Goal: Task Accomplishment & Management: Use online tool/utility

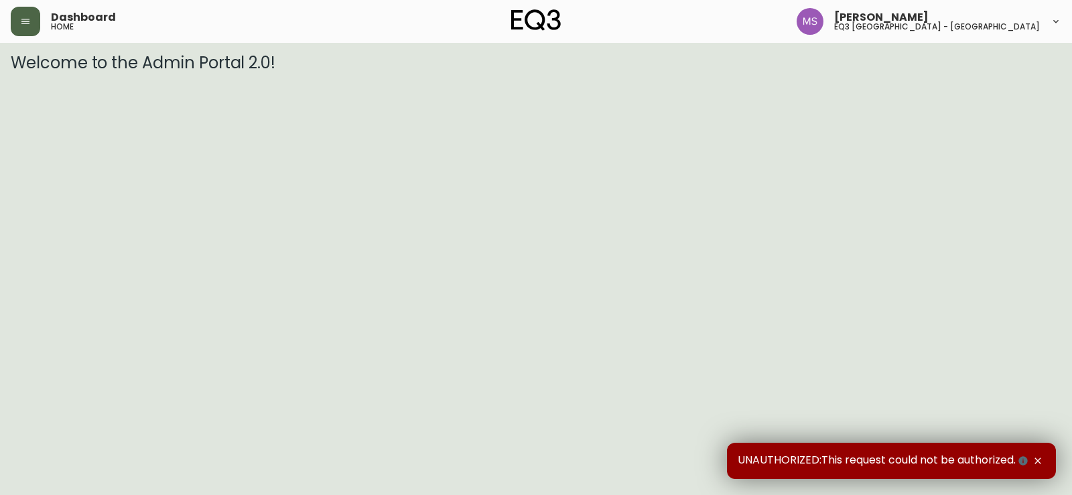
click at [36, 16] on button "button" at bounding box center [25, 21] width 29 height 29
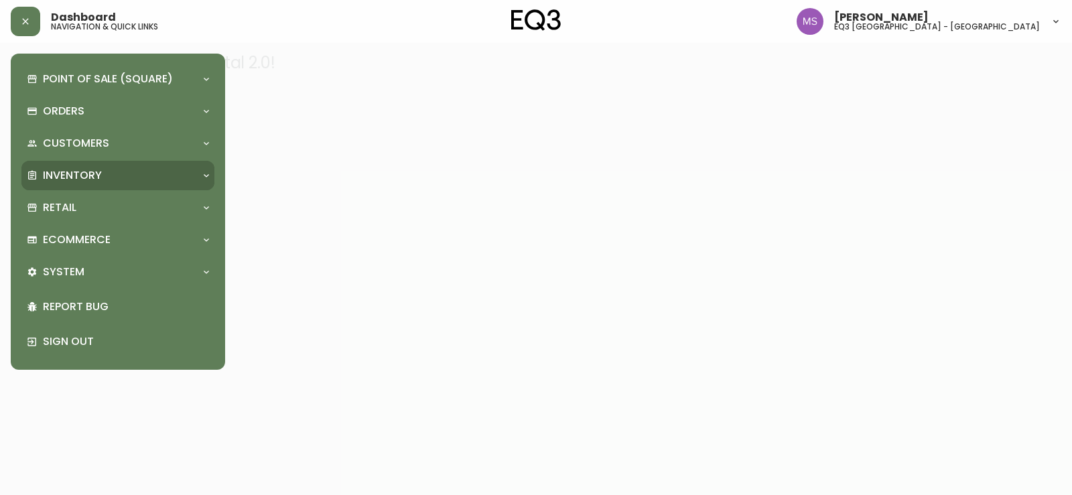
click at [62, 174] on p "Inventory" at bounding box center [72, 175] width 59 height 15
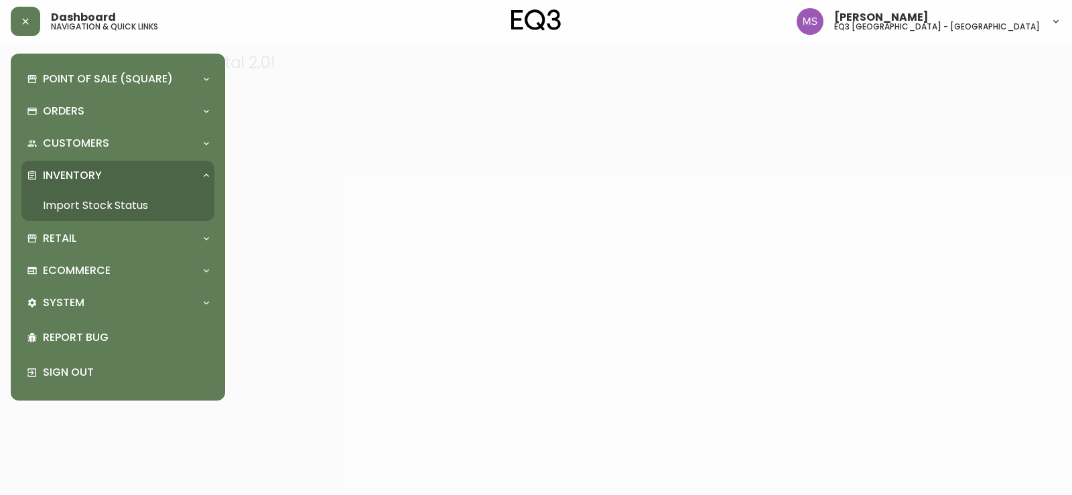
click at [81, 202] on link "Import Stock Status" at bounding box center [117, 205] width 193 height 31
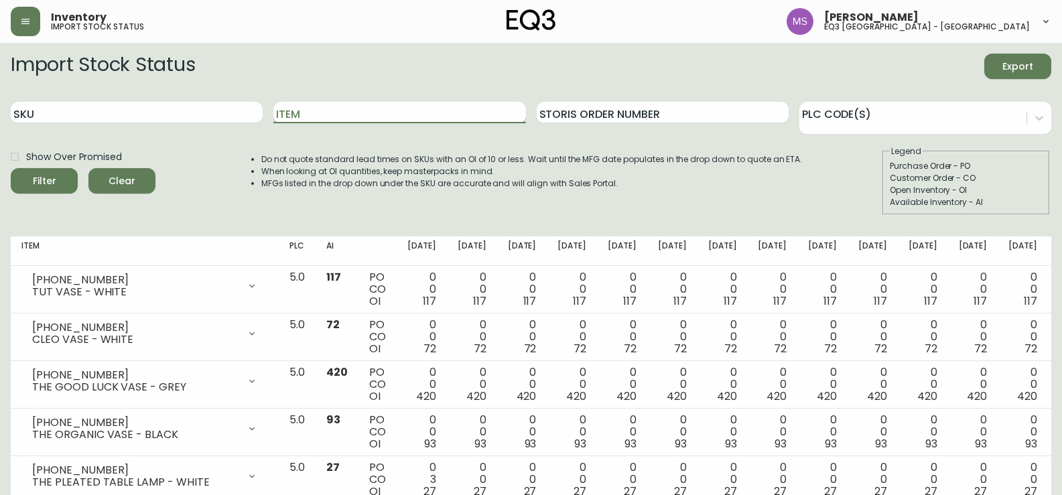
click at [334, 111] on input "Item" at bounding box center [399, 112] width 252 height 21
click at [11, 168] on button "Filter" at bounding box center [44, 180] width 67 height 25
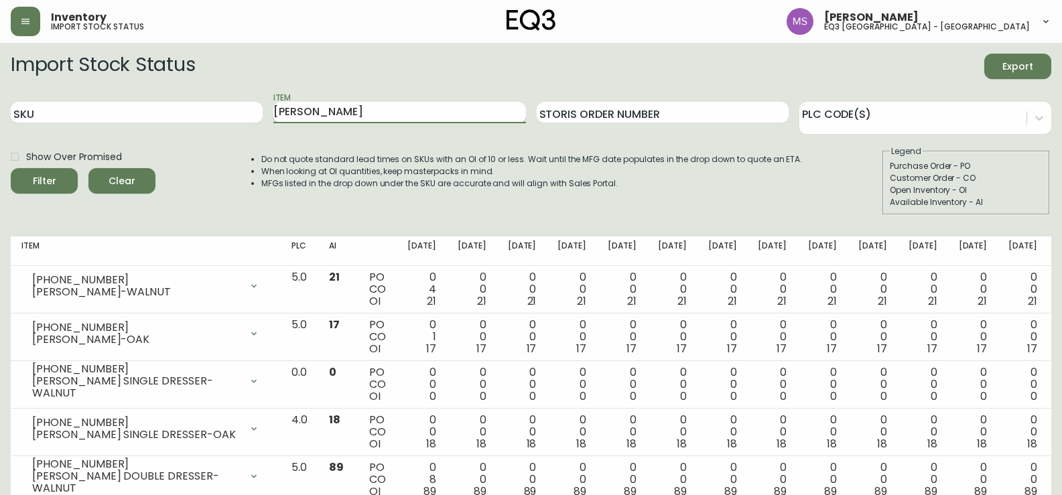
click at [328, 109] on input "MARCEL" at bounding box center [399, 112] width 252 height 21
type input "M"
click at [149, 113] on input "SKU" at bounding box center [137, 112] width 252 height 21
type input "7130-4"
click at [11, 168] on button "Filter" at bounding box center [44, 180] width 67 height 25
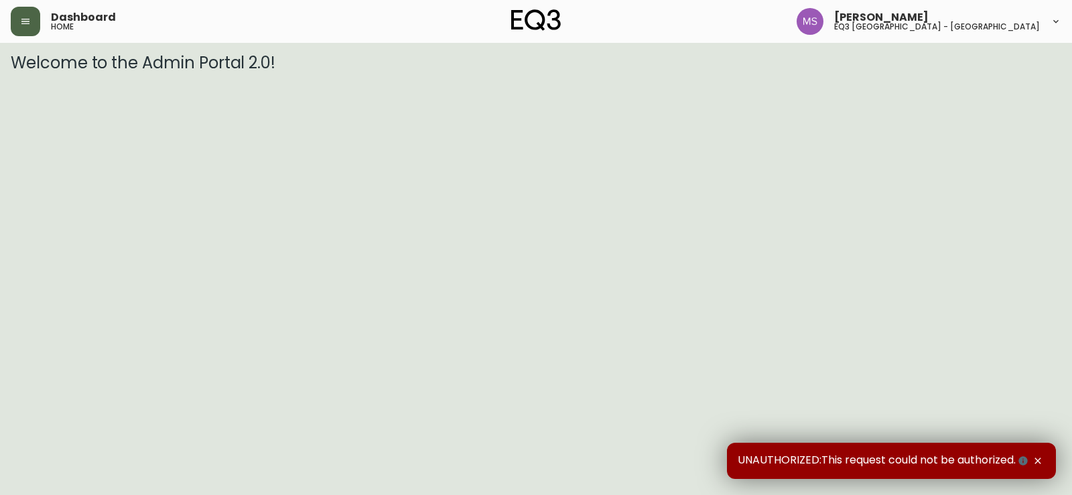
click at [34, 29] on button "button" at bounding box center [25, 21] width 29 height 29
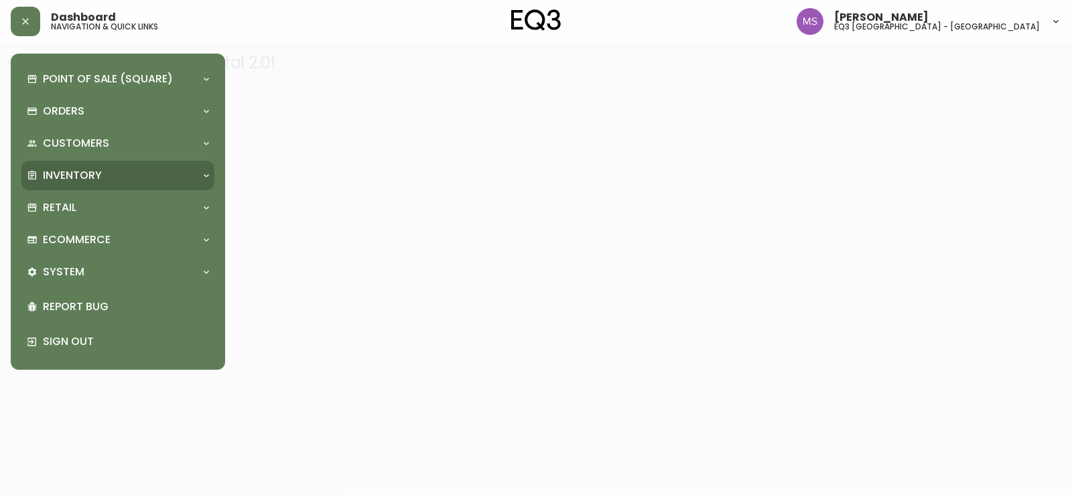
click at [76, 174] on p "Inventory" at bounding box center [72, 175] width 59 height 15
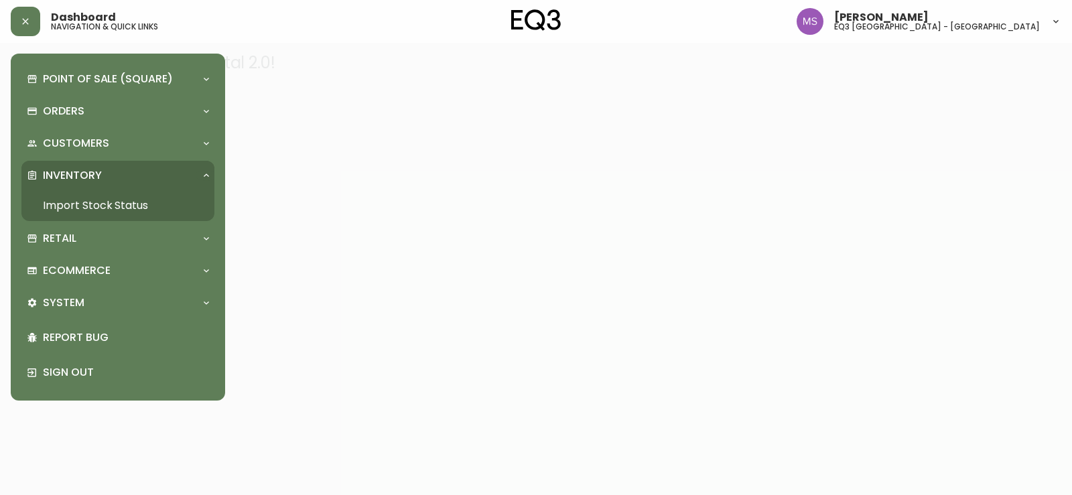
click at [82, 202] on link "Import Stock Status" at bounding box center [117, 205] width 193 height 31
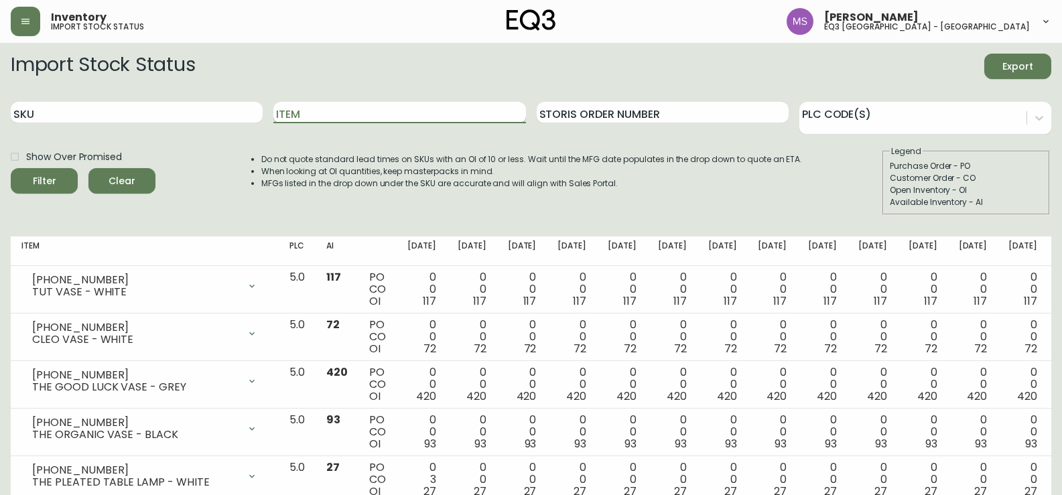
click at [366, 111] on input "Item" at bounding box center [399, 112] width 252 height 21
type input "slub"
click at [11, 168] on button "Filter" at bounding box center [44, 180] width 67 height 25
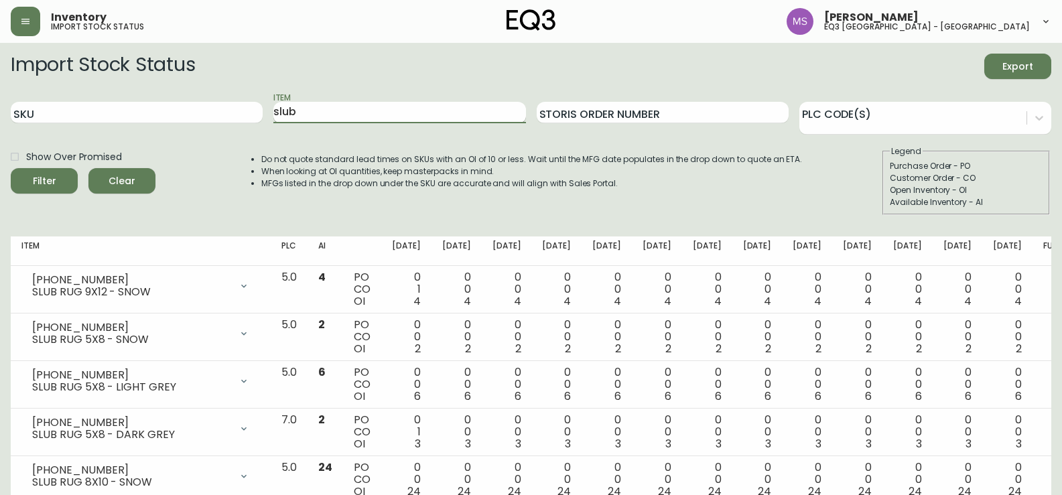
click at [358, 112] on input "slub" at bounding box center [399, 112] width 252 height 21
click at [169, 123] on input "SKU" at bounding box center [137, 112] width 252 height 21
click at [11, 168] on button "Filter" at bounding box center [44, 180] width 67 height 25
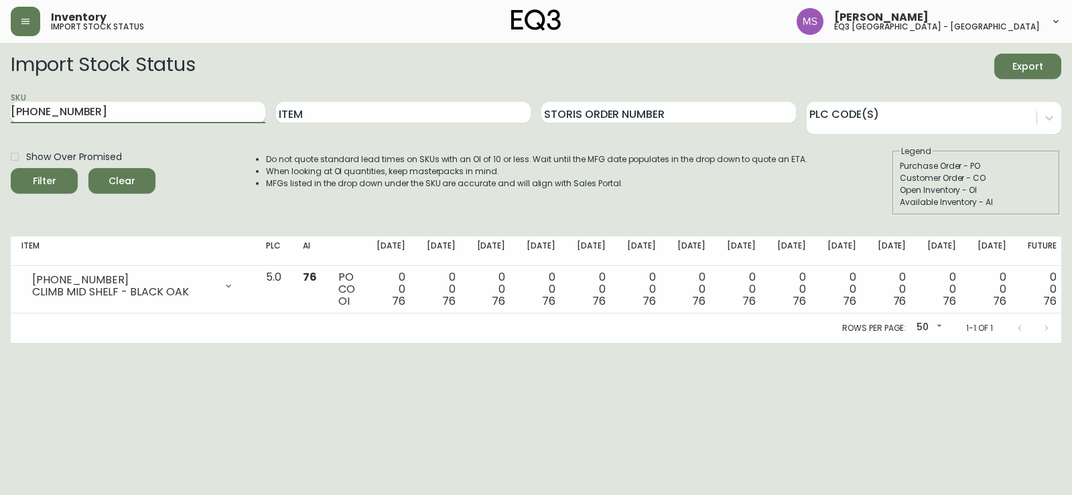
click at [87, 105] on input "[PHONE_NUMBER]" at bounding box center [138, 112] width 255 height 21
click at [11, 168] on button "Filter" at bounding box center [44, 180] width 67 height 25
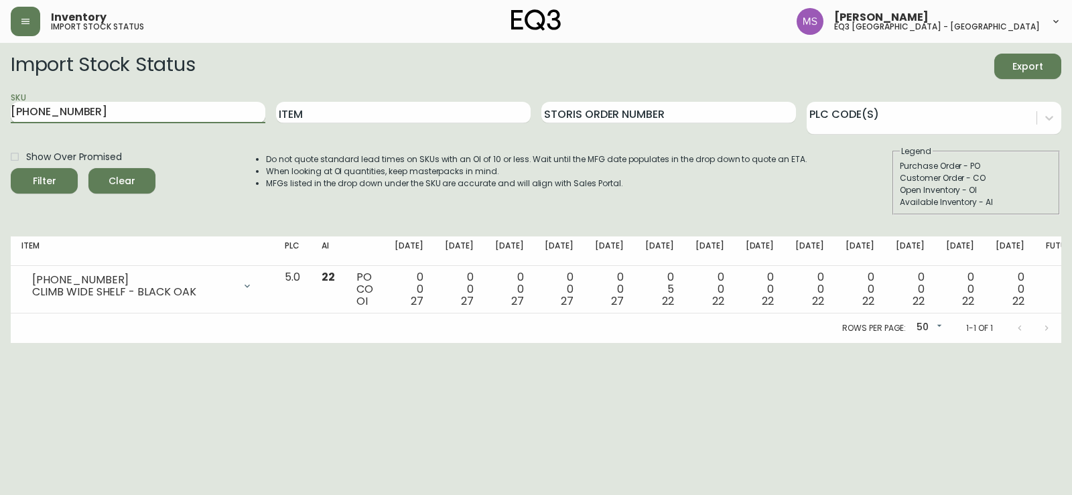
click at [11, 168] on button "Filter" at bounding box center [44, 180] width 67 height 25
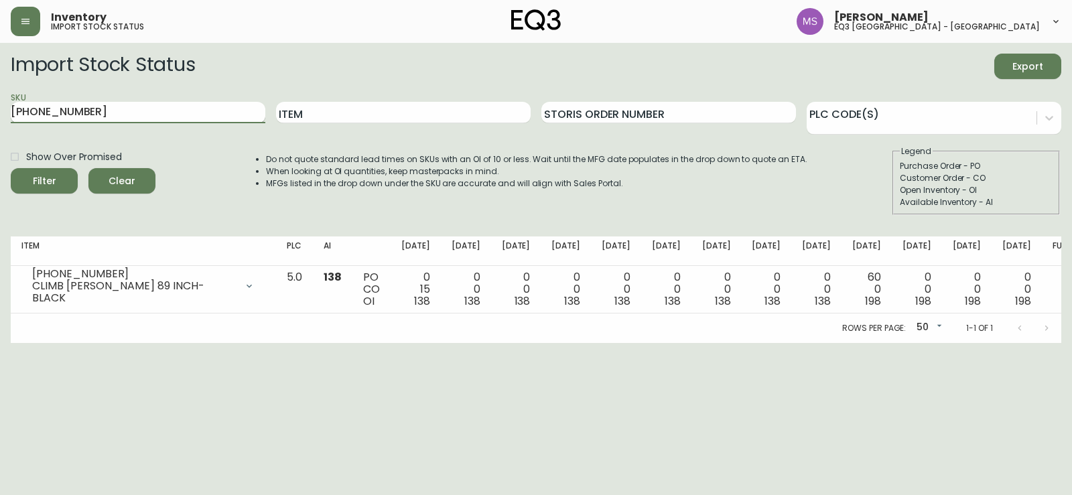
click at [11, 168] on button "Filter" at bounding box center [44, 180] width 67 height 25
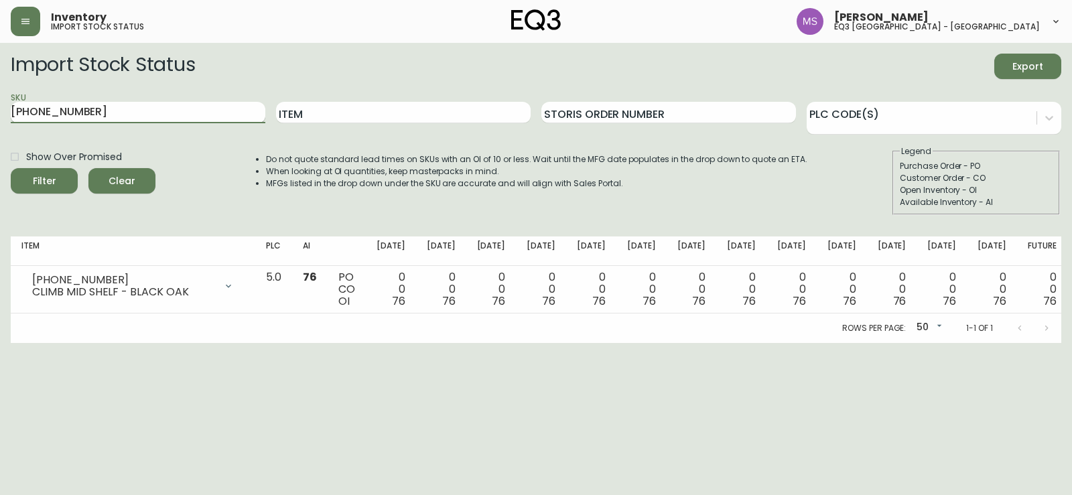
click at [11, 168] on button "Filter" at bounding box center [44, 180] width 67 height 25
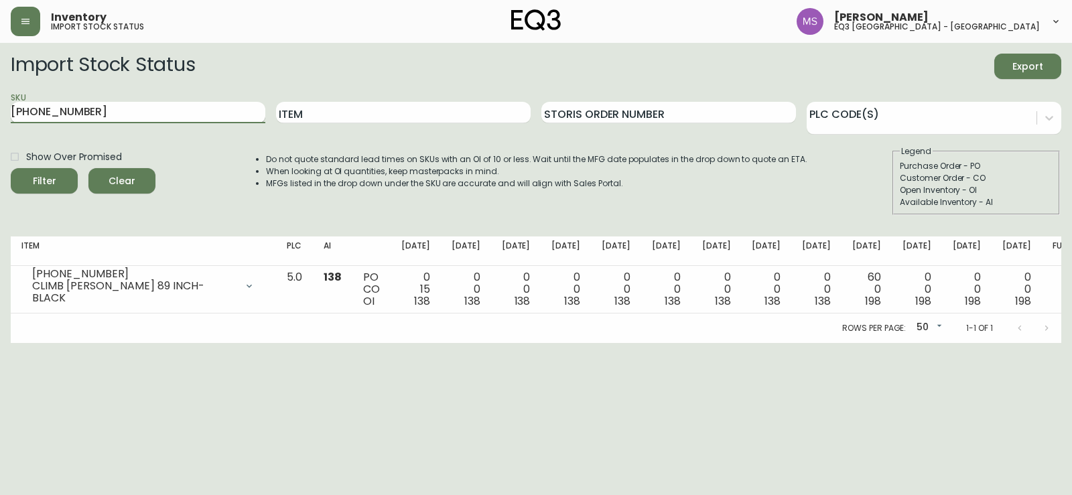
click at [11, 168] on button "Filter" at bounding box center [44, 180] width 67 height 25
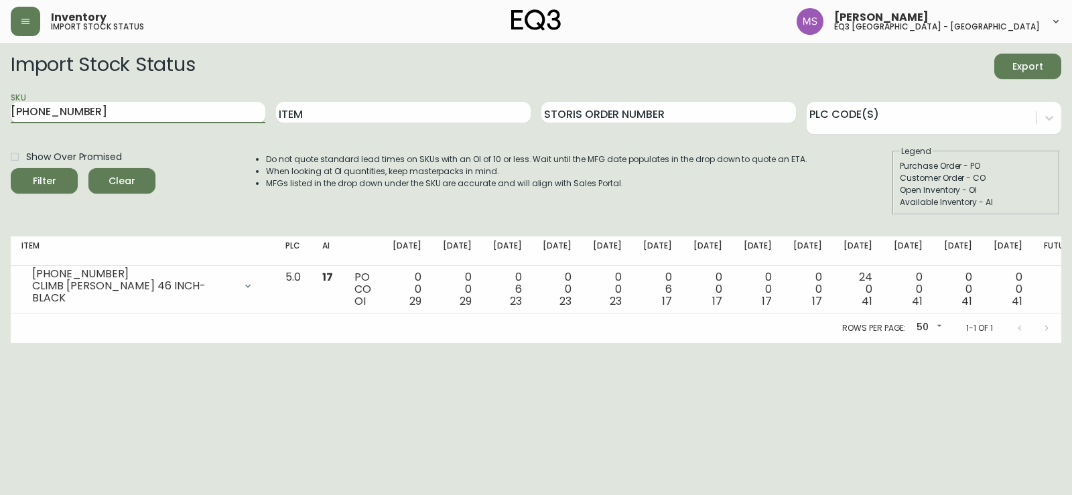
click at [11, 168] on button "Filter" at bounding box center [44, 180] width 67 height 25
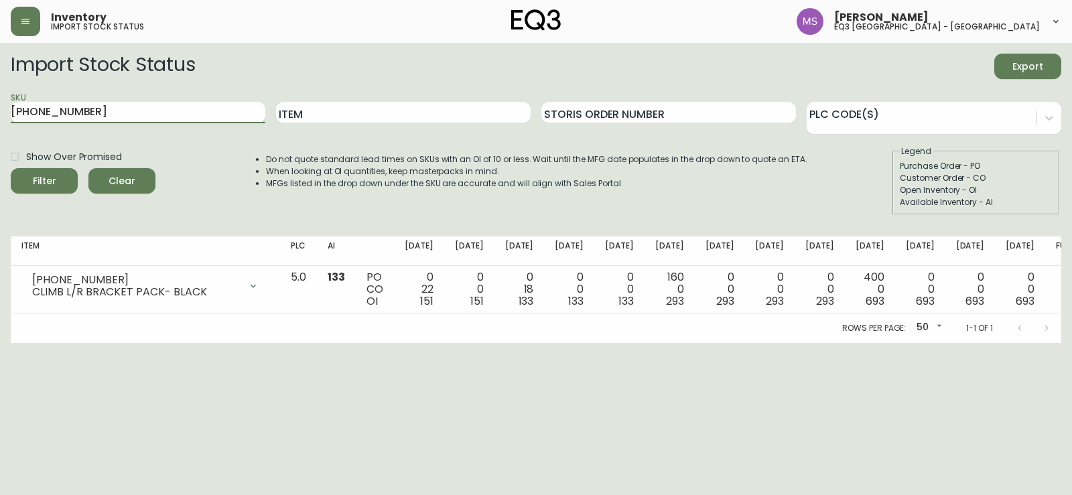
type input "[PHONE_NUMBER]"
click at [11, 168] on button "Filter" at bounding box center [44, 180] width 67 height 25
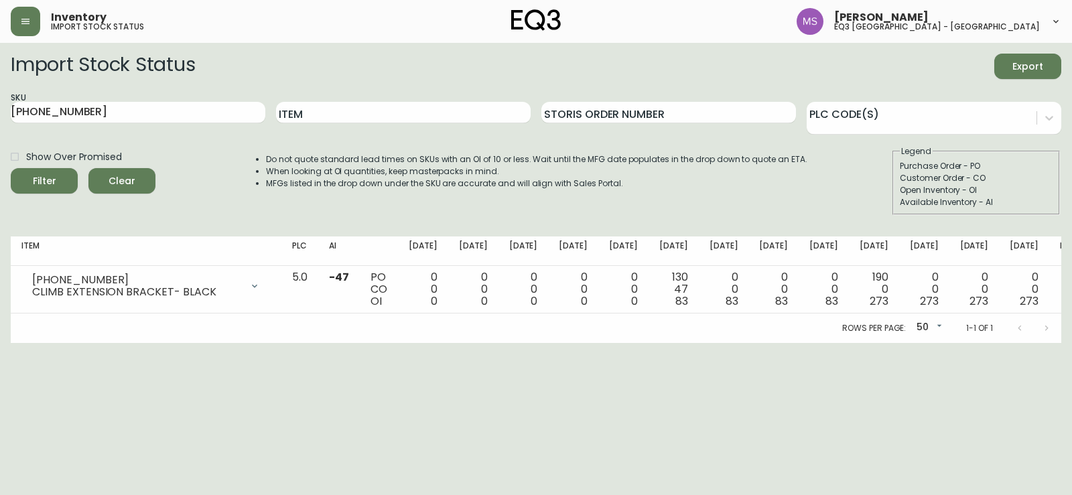
click at [17, 214] on div "Import Stock Status Export SKU [PHONE_NUMBER] Item Storis Order Number PLC Code…" at bounding box center [536, 140] width 1050 height 172
click at [94, 111] on input "[PHONE_NUMBER]" at bounding box center [138, 112] width 255 height 21
click at [94, 112] on input "[PHONE_NUMBER]" at bounding box center [138, 112] width 255 height 21
drag, startPoint x: 94, startPoint y: 112, endPoint x: 15, endPoint y: 111, distance: 78.4
click at [15, 111] on input "[PHONE_NUMBER]" at bounding box center [138, 112] width 255 height 21
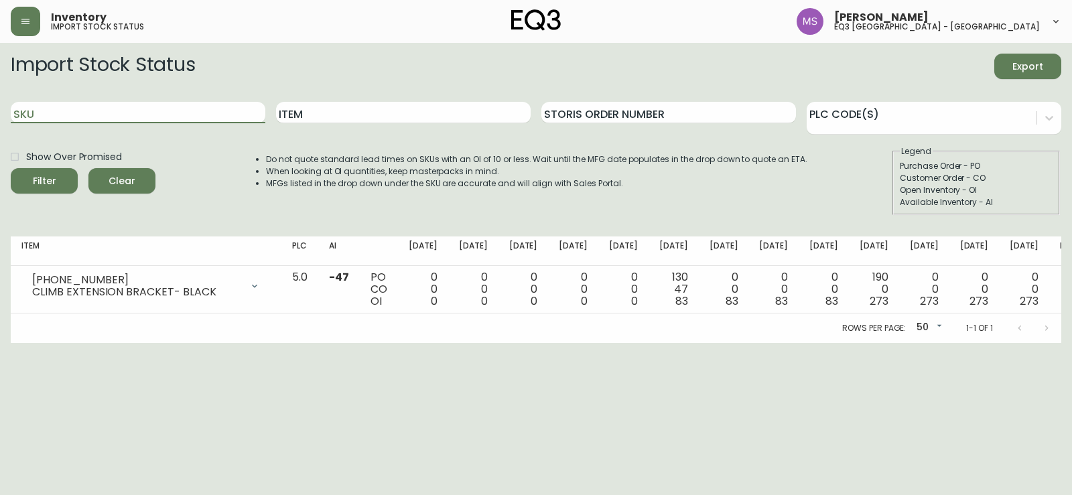
paste input "[PHONE_NUMBER]"
type input "[PHONE_NUMBER]"
click at [11, 168] on button "Filter" at bounding box center [44, 180] width 67 height 25
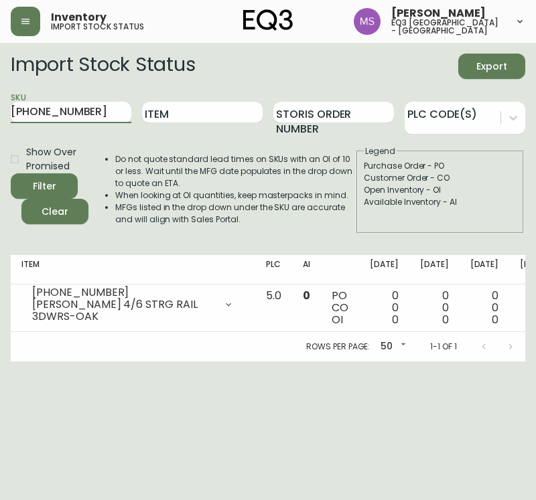
drag, startPoint x: 80, startPoint y: 111, endPoint x: 0, endPoint y: 109, distance: 79.8
click at [0, 109] on main "Import Stock Status Export SKU [PHONE_NUMBER] Item Storis Order Number PLC Code…" at bounding box center [268, 202] width 536 height 319
click at [82, 116] on input "SKU" at bounding box center [71, 112] width 121 height 21
paste input "[PHONE_NUMBER]"
type input "[PHONE_NUMBER]"
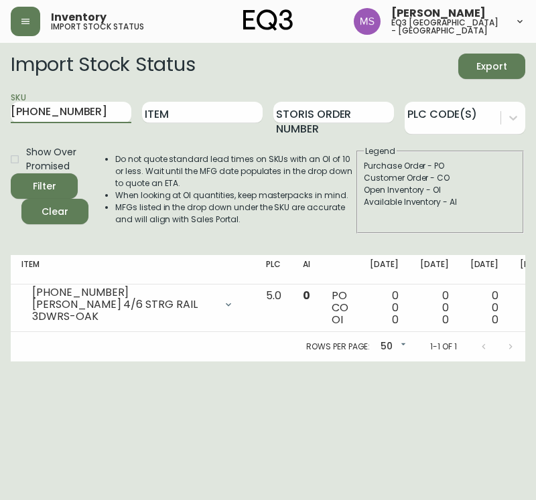
click at [11, 173] on button "Filter" at bounding box center [44, 185] width 67 height 25
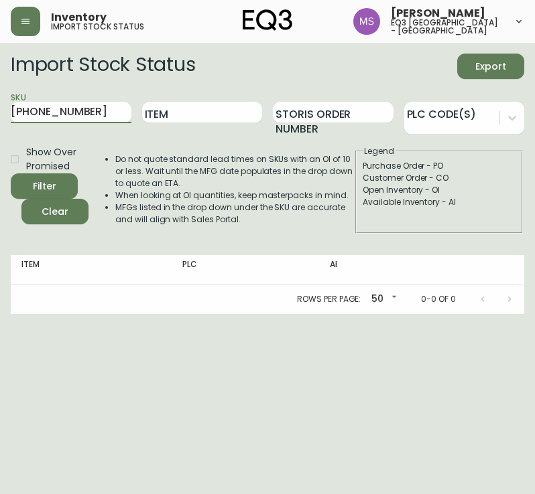
drag, startPoint x: 98, startPoint y: 114, endPoint x: -1, endPoint y: 118, distance: 99.2
click at [0, 118] on html "Inventory import stock status [PERSON_NAME] eq3 [GEOGRAPHIC_DATA] - st laurent …" at bounding box center [267, 157] width 535 height 314
